Goal: Information Seeking & Learning: Learn about a topic

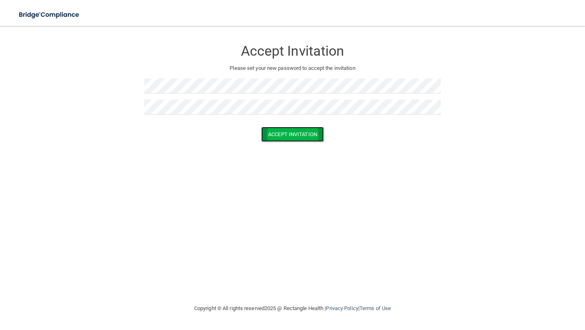
click at [311, 136] on button "Accept Invitation" at bounding box center [292, 134] width 63 height 15
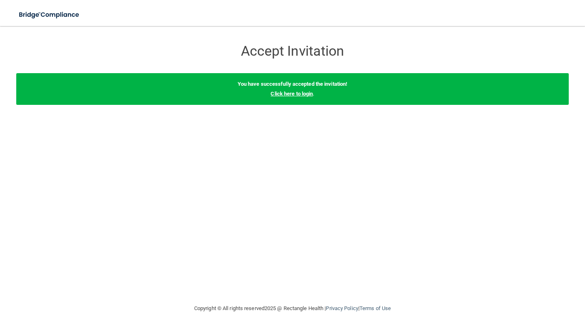
click at [297, 93] on link "Click here to login" at bounding box center [291, 94] width 42 height 6
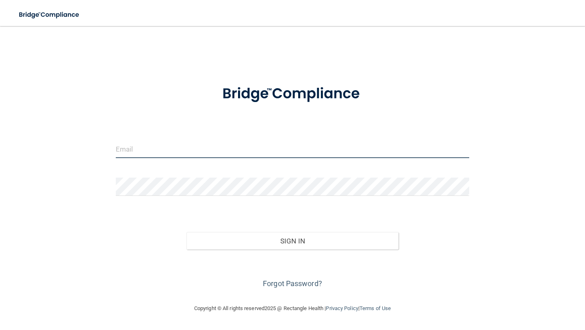
type input "[EMAIL_ADDRESS][DOMAIN_NAME]"
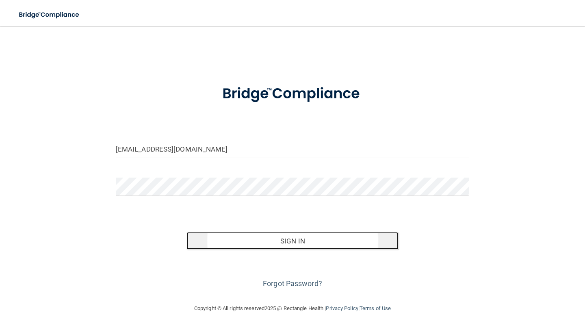
click at [302, 243] on button "Sign In" at bounding box center [292, 241] width 212 height 18
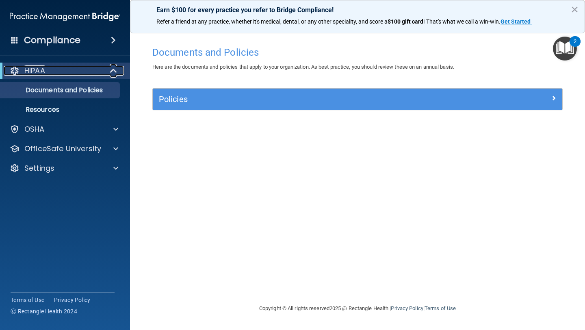
click at [117, 74] on span at bounding box center [114, 71] width 7 height 10
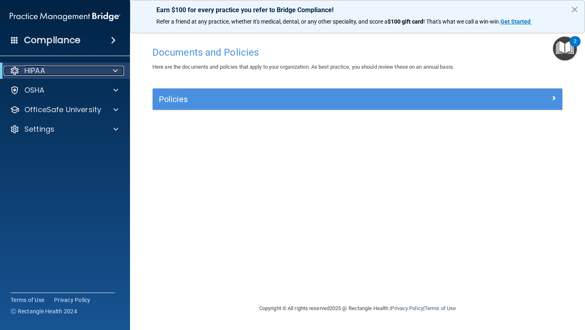
click at [117, 74] on span at bounding box center [115, 71] width 5 height 10
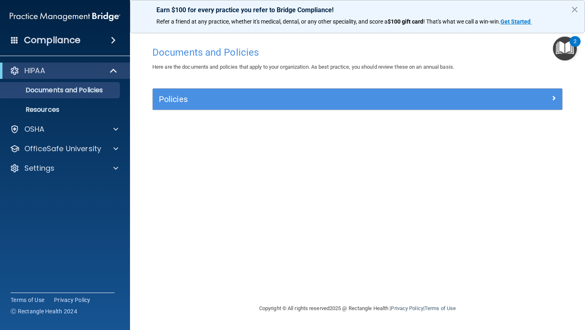
click at [188, 109] on div "Policies" at bounding box center [357, 99] width 409 height 21
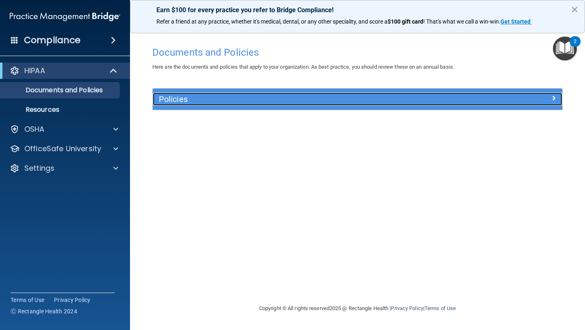
click at [180, 99] on h5 "Policies" at bounding box center [306, 99] width 295 height 9
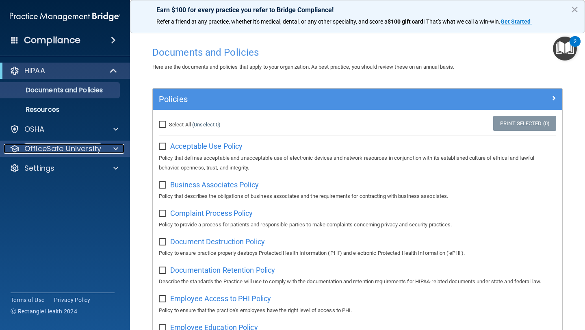
click at [114, 153] on span at bounding box center [115, 149] width 5 height 10
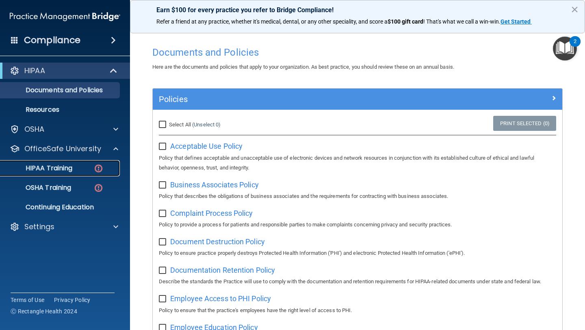
click at [100, 168] on img at bounding box center [98, 168] width 10 height 10
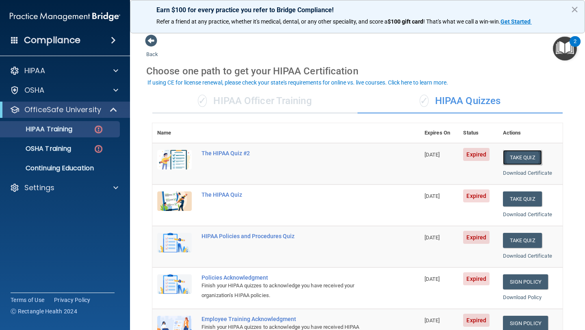
click at [527, 153] on button "Take Quiz" at bounding box center [522, 157] width 39 height 15
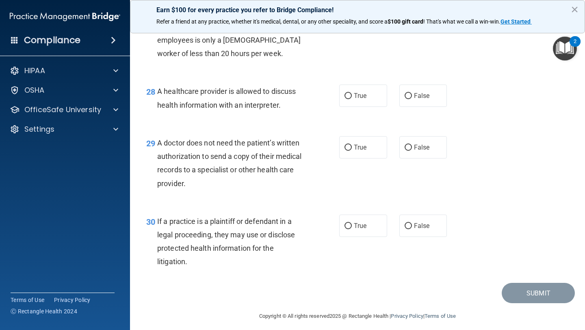
scroll to position [1997, 0]
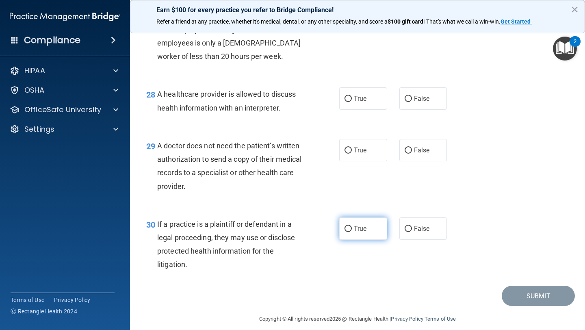
click at [360, 232] on span "True" at bounding box center [360, 229] width 13 height 8
click at [352, 232] on input "True" at bounding box center [347, 229] width 7 height 6
radio input "true"
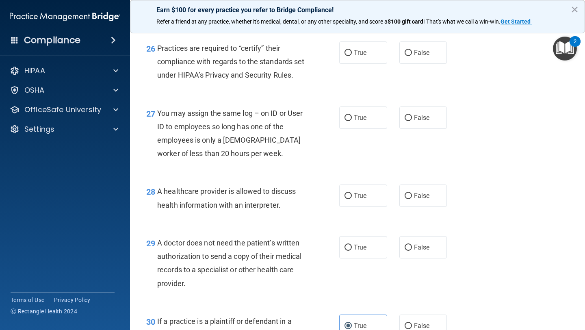
scroll to position [1900, 0]
click at [410, 259] on label "False" at bounding box center [423, 247] width 48 height 22
click at [410, 251] on input "False" at bounding box center [407, 248] width 7 height 6
radio input "true"
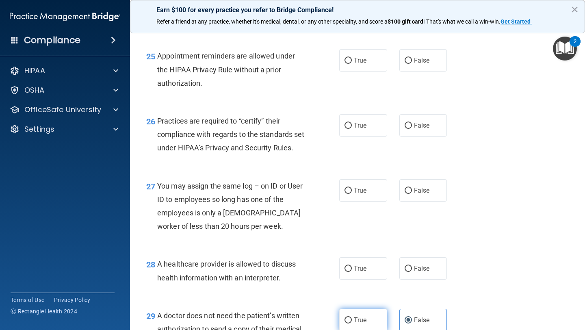
scroll to position [1826, 0]
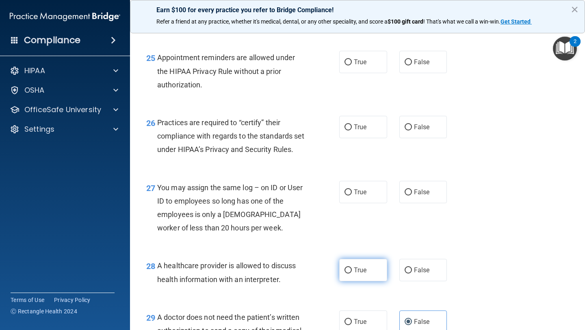
click at [367, 281] on label "True" at bounding box center [363, 270] width 48 height 22
click at [352, 273] on input "True" at bounding box center [347, 270] width 7 height 6
radio input "true"
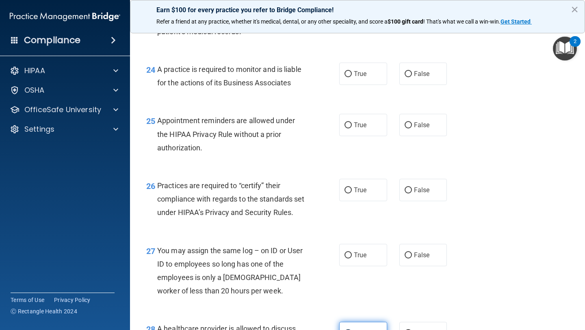
scroll to position [1763, 0]
click at [415, 259] on span "False" at bounding box center [422, 255] width 16 height 8
click at [412, 258] on input "False" at bounding box center [407, 255] width 7 height 6
radio input "true"
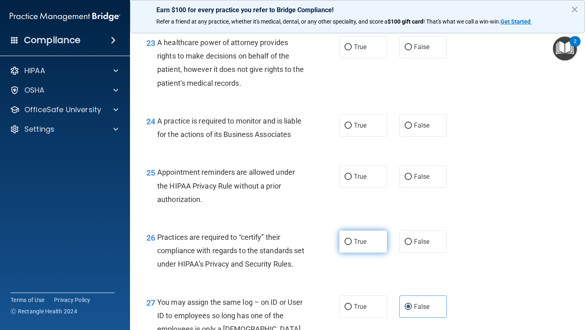
click at [370, 246] on label "True" at bounding box center [363, 241] width 48 height 22
click at [352, 245] on input "True" at bounding box center [347, 242] width 7 height 6
radio input "true"
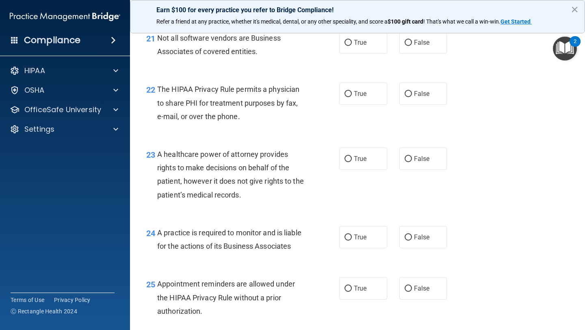
scroll to position [1597, 0]
